Goal: Task Accomplishment & Management: Complete application form

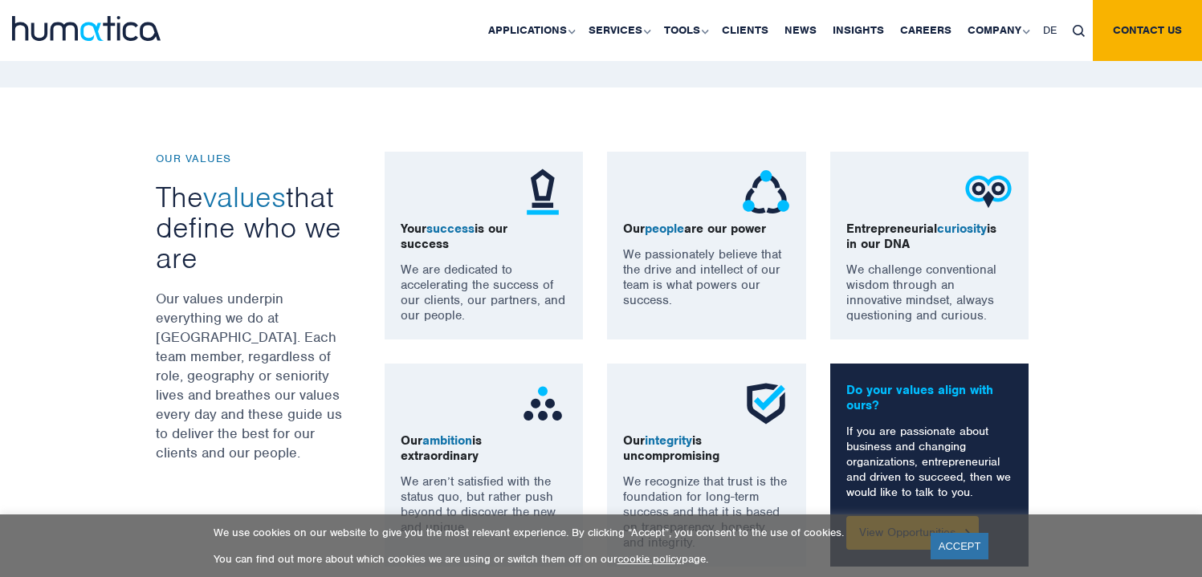
scroll to position [1104, 0]
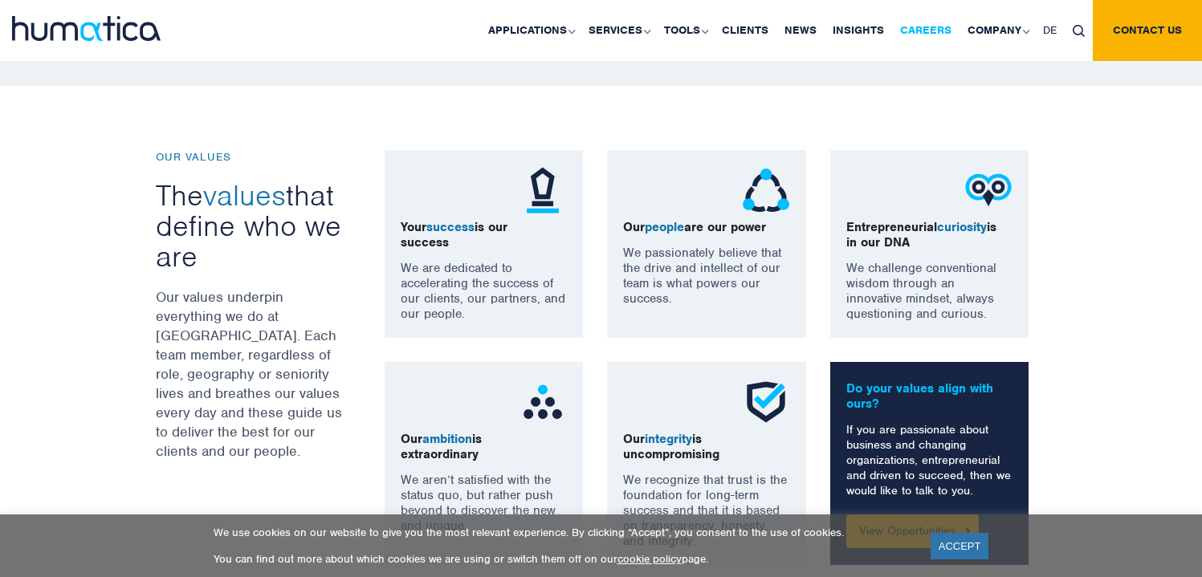
click at [916, 25] on link "Careers" at bounding box center [925, 30] width 67 height 61
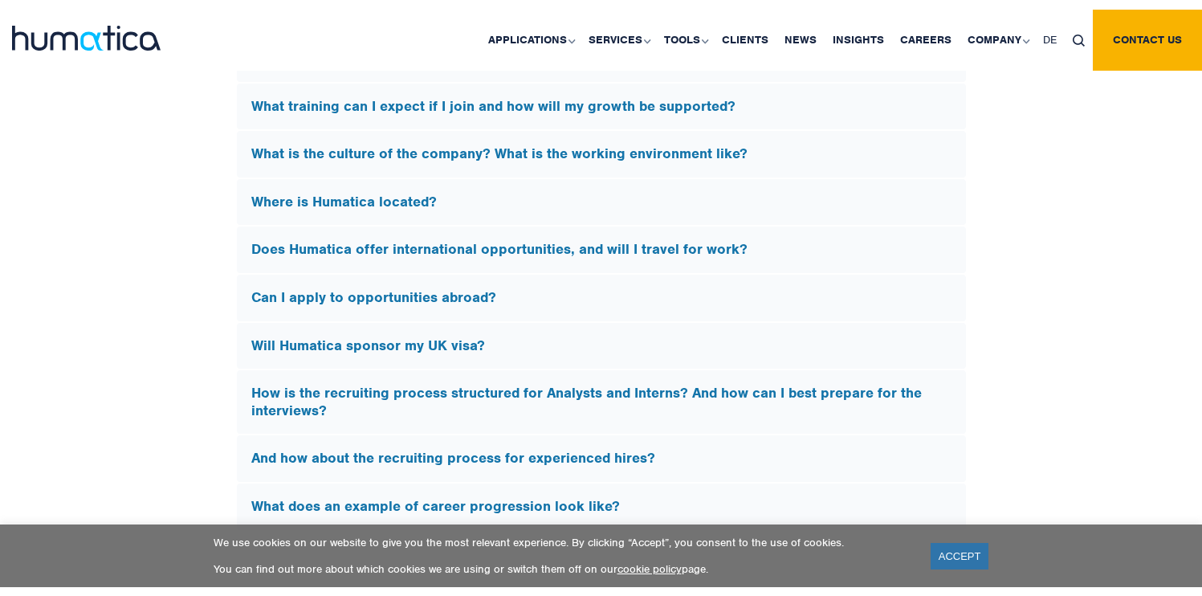
scroll to position [4840, 0]
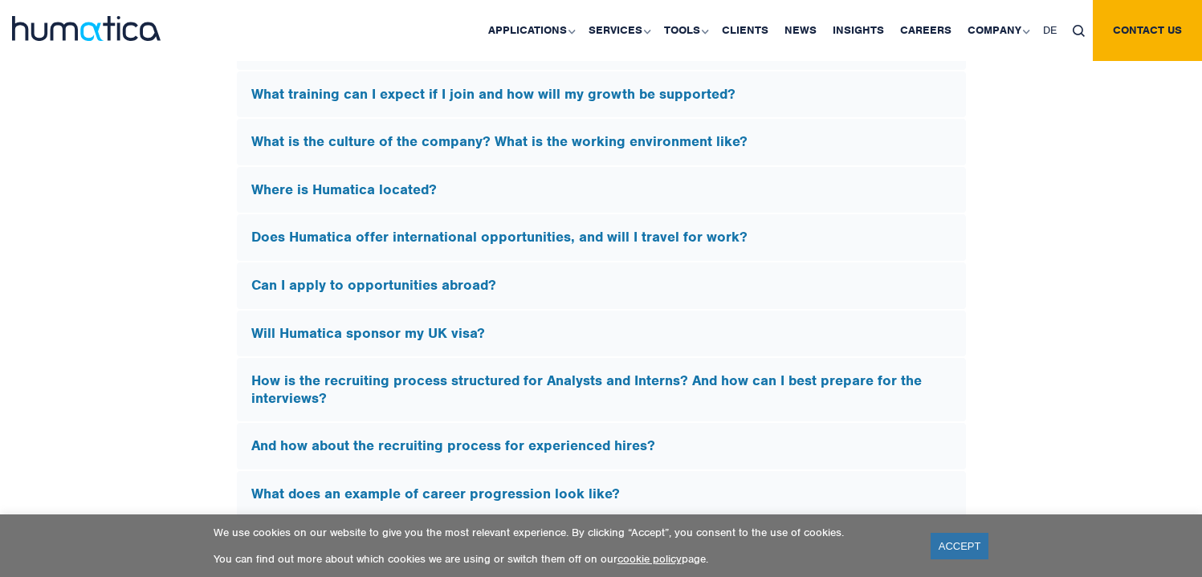
click at [958, 531] on div "ACCEPT" at bounding box center [957, 546] width 63 height 35
click at [962, 540] on link "ACCEPT" at bounding box center [959, 546] width 59 height 26
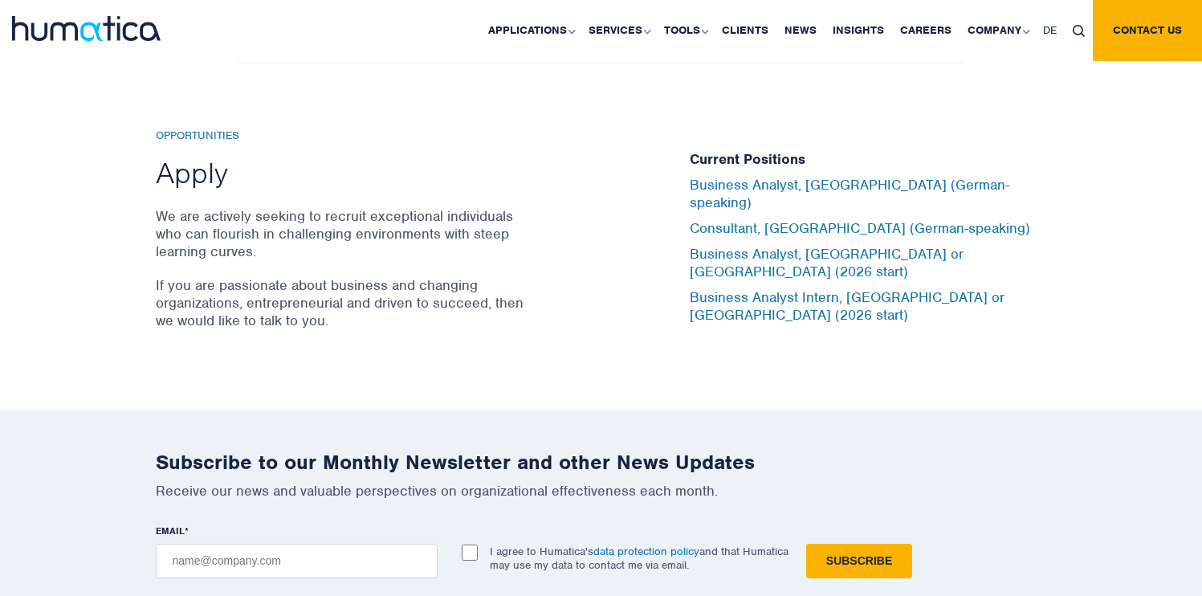
scroll to position [5278, 0]
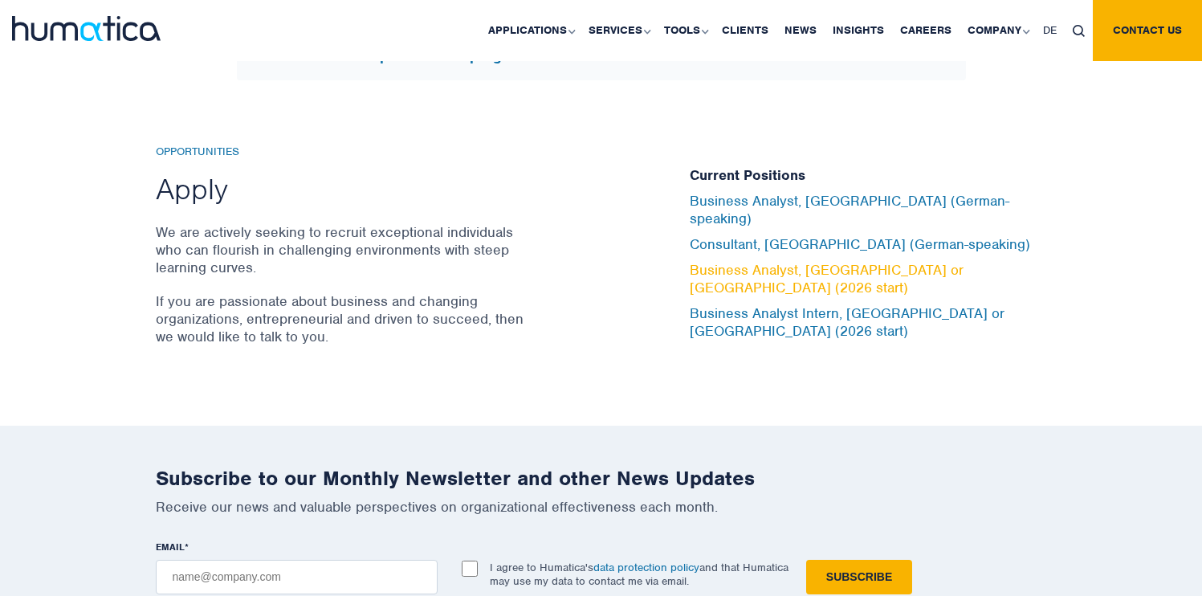
click at [925, 270] on link "Business Analyst, [GEOGRAPHIC_DATA] or [GEOGRAPHIC_DATA] (2026 start)" at bounding box center [826, 278] width 274 height 35
